Goal: Information Seeking & Learning: Compare options

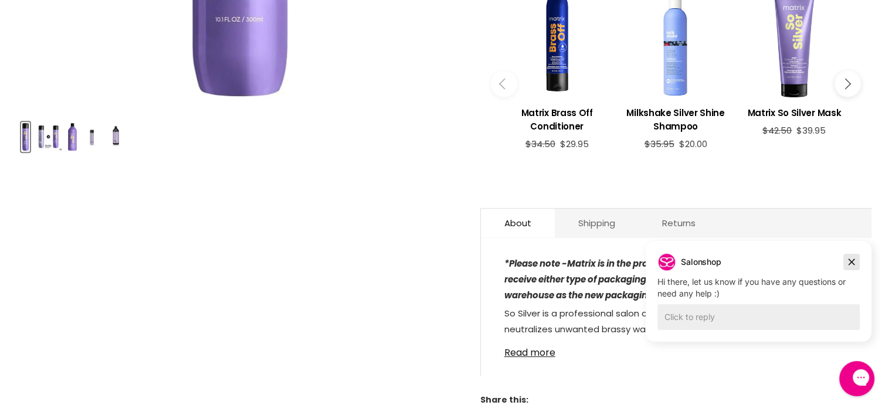
click at [850, 258] on icon "Dismiss campaign" at bounding box center [851, 262] width 12 height 14
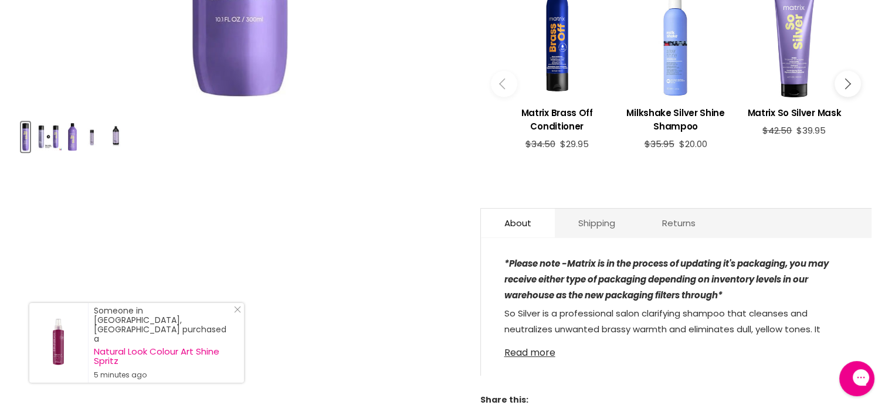
click at [542, 350] on link "Read more" at bounding box center [676, 350] width 344 height 18
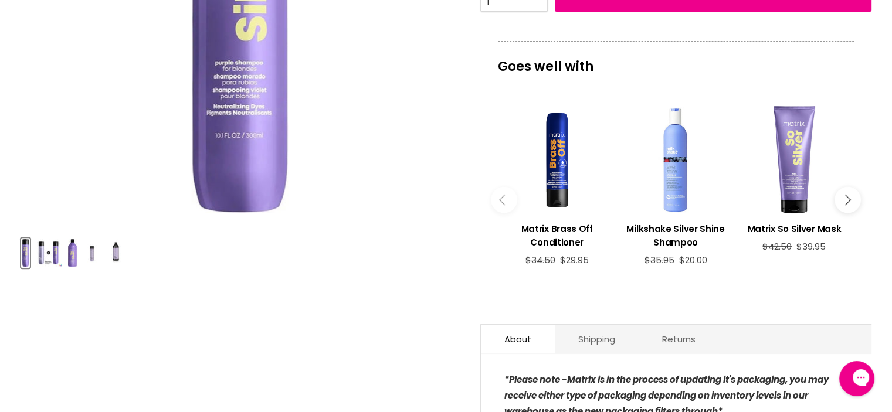
scroll to position [352, 0]
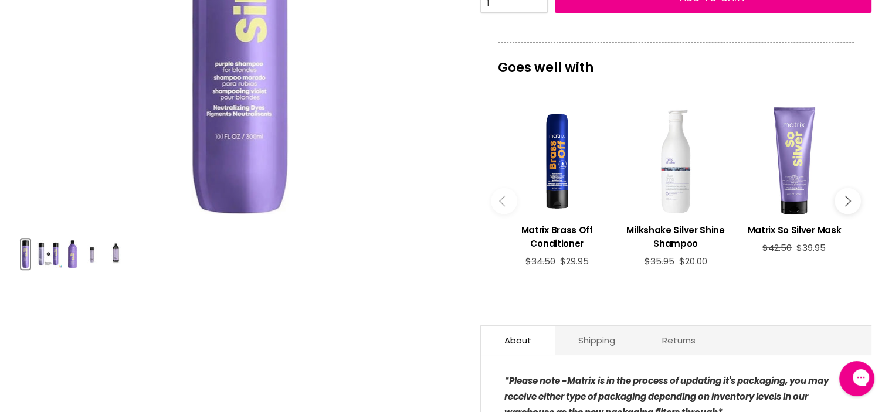
click at [678, 196] on div "Main content" at bounding box center [675, 160] width 107 height 107
